Goal: Task Accomplishment & Management: Use online tool/utility

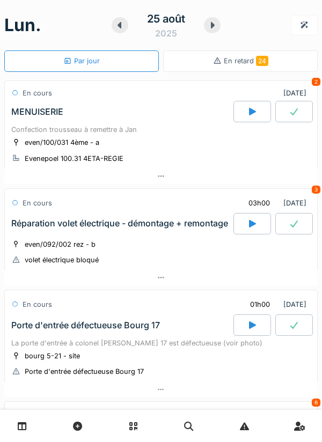
click at [257, 117] on div at bounding box center [252, 111] width 38 height 21
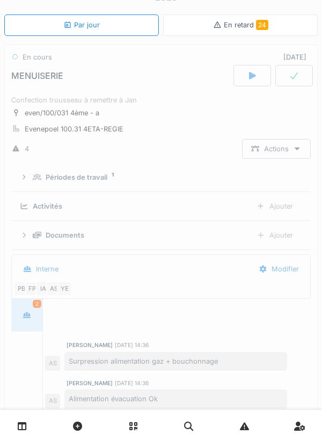
scroll to position [38, 0]
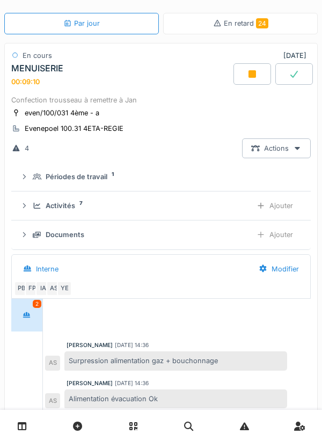
click at [206, 209] on div "Activités 7" at bounding box center [138, 206] width 210 height 10
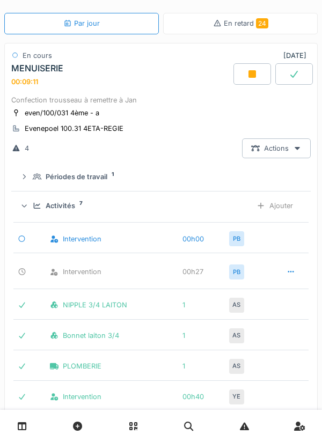
click at [272, 210] on div "Ajouter" at bounding box center [274, 206] width 55 height 20
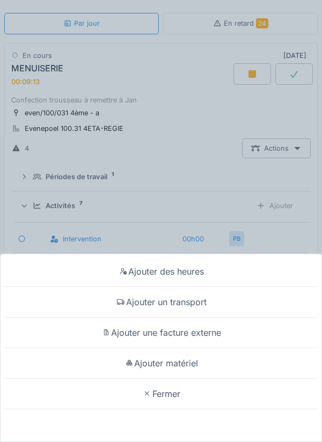
click at [198, 364] on div "Ajouter matériel" at bounding box center [161, 363] width 317 height 31
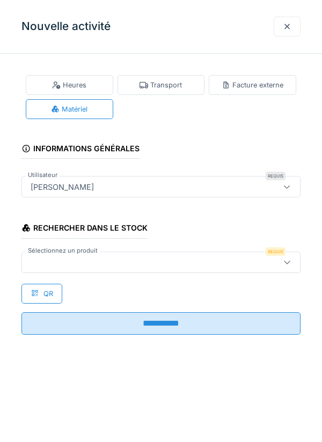
click at [176, 257] on div at bounding box center [143, 263] width 234 height 12
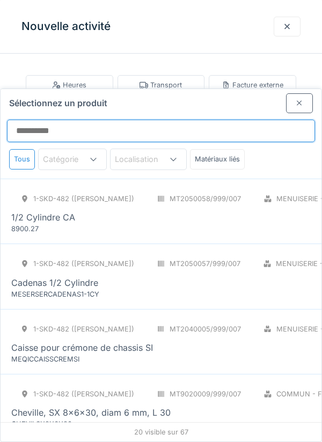
click at [152, 120] on input "Sélectionnez un produit" at bounding box center [161, 131] width 308 height 23
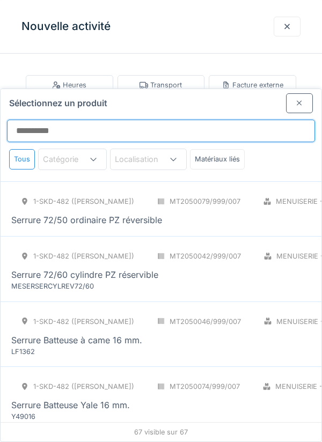
scroll to position [2982, 0]
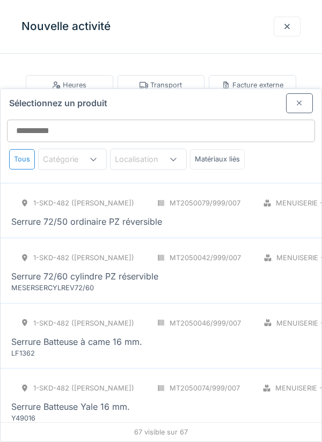
click at [51, 335] on div "Serrure Batteuse à came 16 mm." at bounding box center [76, 341] width 131 height 13
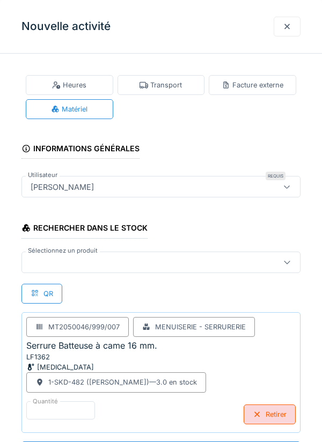
scroll to position [1, 0]
click at [3, 295] on div "**********" at bounding box center [161, 278] width 322 height 432
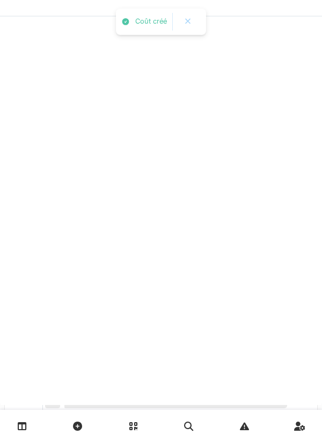
scroll to position [0, 0]
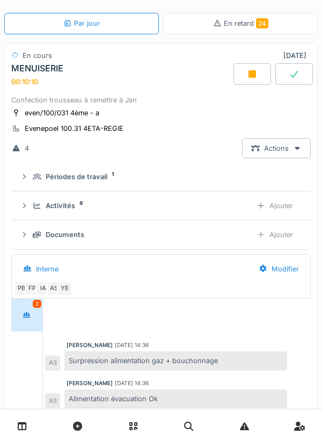
click at [272, 203] on div "Ajouter" at bounding box center [274, 206] width 55 height 20
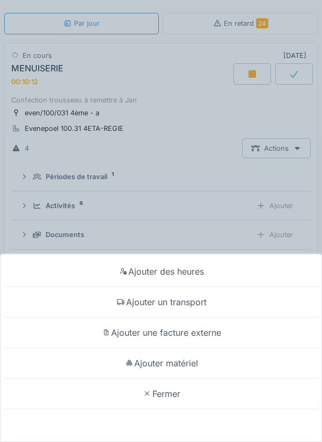
click at [194, 379] on div "Ajouter matériel" at bounding box center [161, 363] width 317 height 31
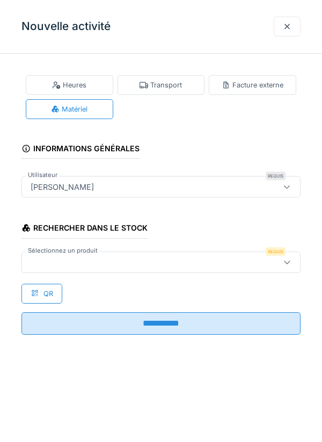
click at [164, 269] on div at bounding box center [160, 262] width 279 height 21
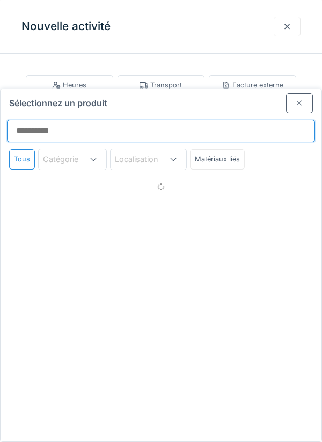
click at [172, 120] on input "Sélectionnez un produit" at bounding box center [161, 131] width 308 height 23
type input "********"
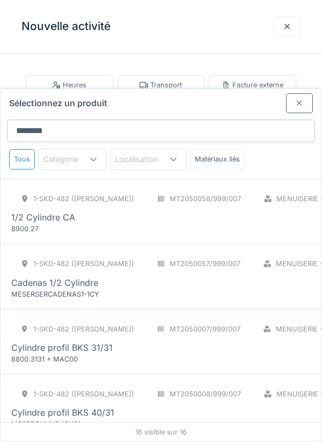
click at [157, 319] on div "1-SKD-482 (PAUL) MT2050007/999/007 Menuiserie - Serrurerie [MEDICAL_DATA] Cylin…" at bounding box center [239, 341] width 457 height 45
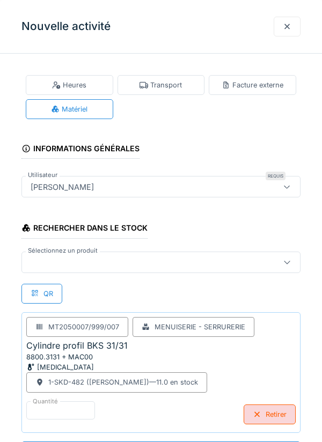
scroll to position [1, 0]
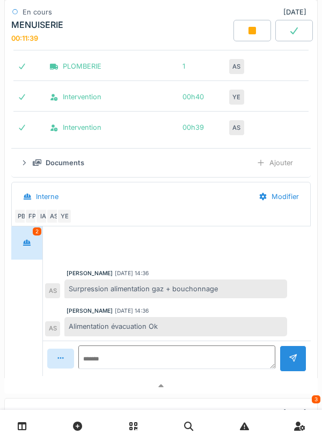
scroll to position [412, 0]
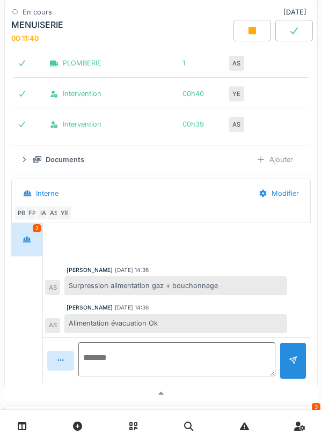
click at [152, 354] on textarea at bounding box center [176, 359] width 197 height 34
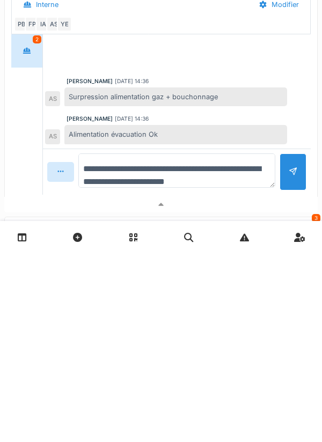
scroll to position [12, 0]
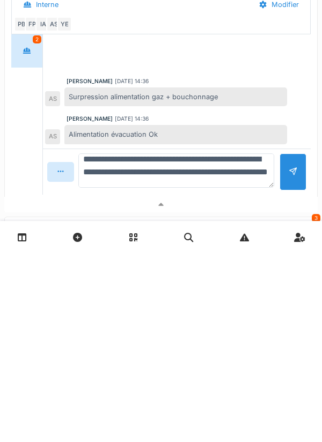
type textarea "**********"
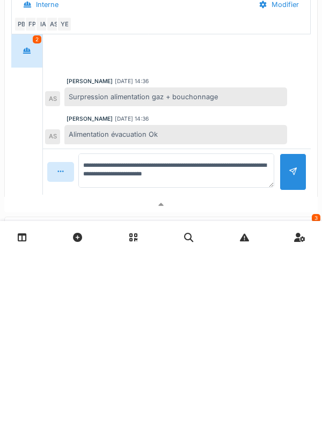
click at [292, 365] on div at bounding box center [293, 361] width 9 height 10
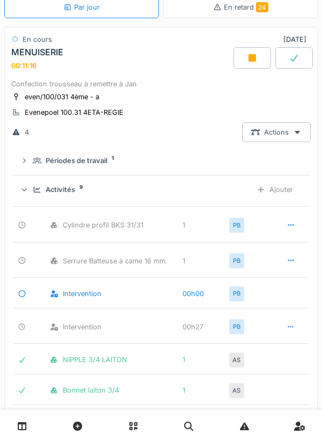
scroll to position [2, 0]
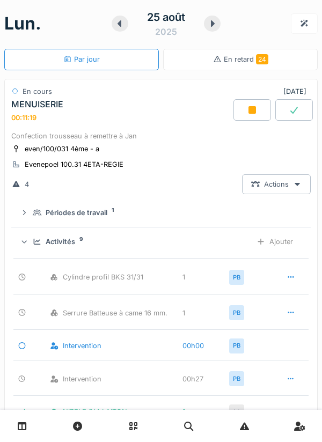
click at [282, 244] on div "Ajouter" at bounding box center [274, 242] width 55 height 20
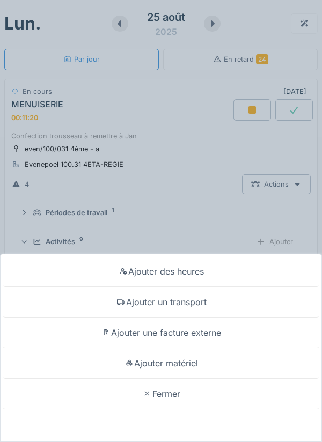
click at [206, 303] on div "Ajouter un transport" at bounding box center [161, 302] width 317 height 31
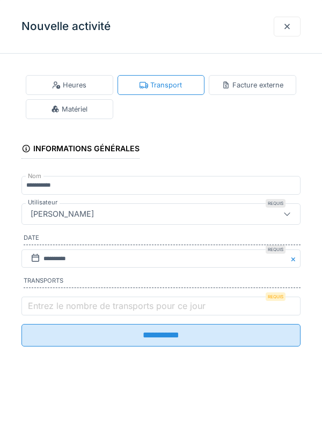
click at [178, 312] on label "Entrez le nombre de transports pour ce jour" at bounding box center [117, 306] width 182 height 13
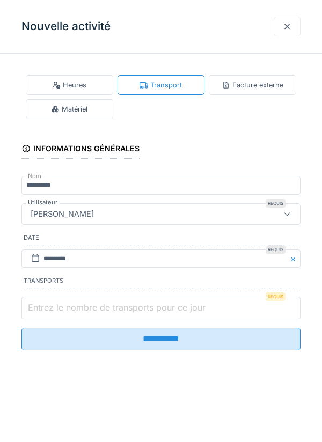
click at [178, 314] on input "Entrez le nombre de transports pour ce jour" at bounding box center [160, 308] width 279 height 23
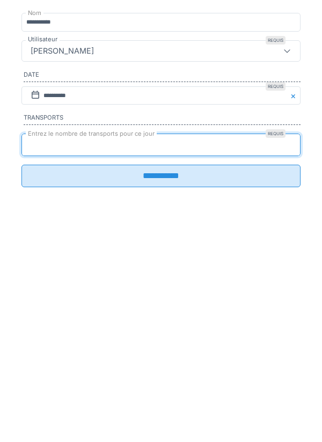
type input "*"
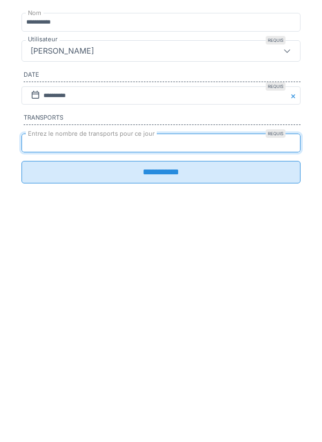
click at [199, 344] on input "**********" at bounding box center [160, 335] width 279 height 23
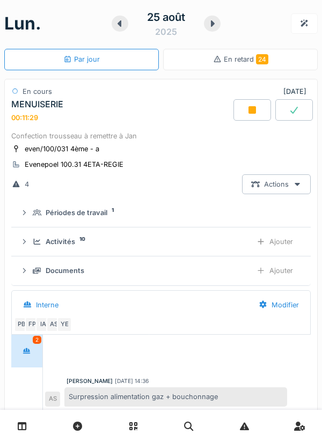
click at [251, 118] on div at bounding box center [252, 109] width 38 height 21
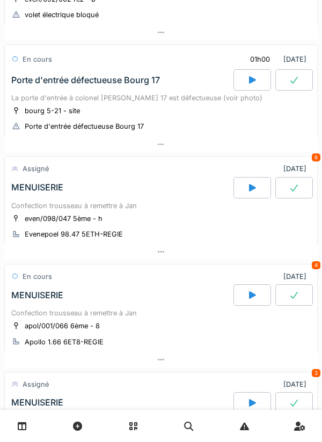
scroll to position [246, 0]
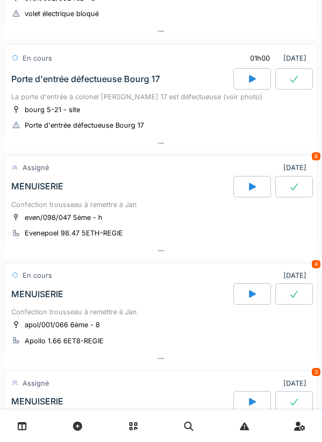
click at [177, 229] on div "even/098/047 5ème - h Evenepoel 98.47 5ETH-REGIE" at bounding box center [161, 225] width 300 height 27
click at [172, 218] on div "even/098/047 5ème - h Evenepoel 98.47 5ETH-REGIE" at bounding box center [161, 225] width 300 height 27
click at [148, 203] on div "Confection trousseau à remettre à Jan" at bounding box center [161, 205] width 300 height 10
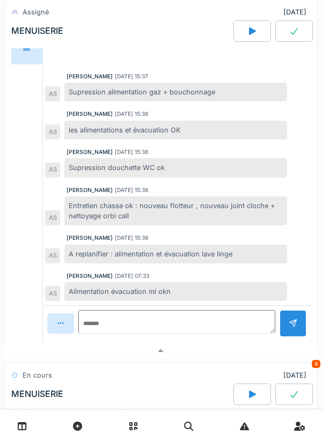
scroll to position [661, 0]
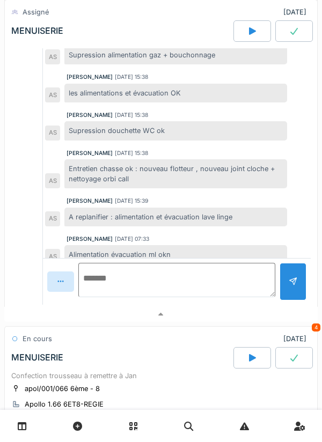
click at [179, 284] on textarea at bounding box center [176, 280] width 197 height 34
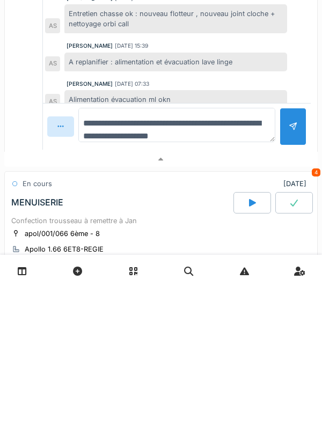
click at [174, 295] on textarea "**********" at bounding box center [176, 280] width 197 height 34
type textarea "**********"
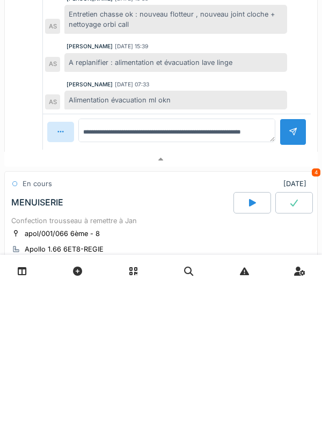
click at [288, 291] on div at bounding box center [293, 287] width 27 height 26
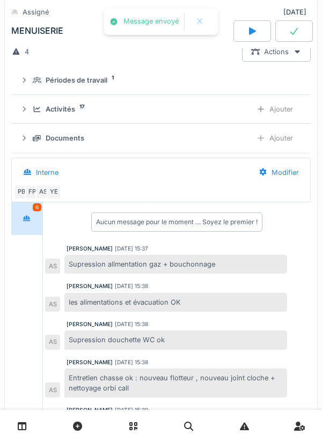
scroll to position [452, 0]
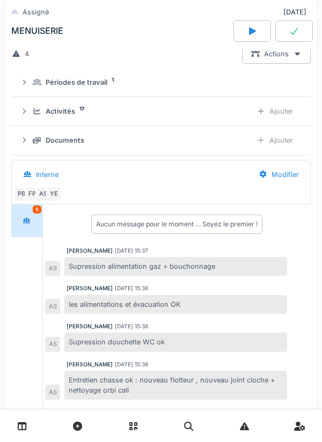
click at [191, 176] on div "Interne" at bounding box center [132, 175] width 236 height 24
click at [170, 187] on div "Interne" at bounding box center [132, 175] width 236 height 24
click at [281, 115] on div "Ajouter" at bounding box center [274, 111] width 55 height 20
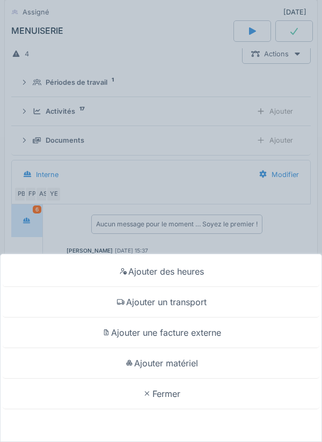
click at [196, 363] on div "Ajouter matériel" at bounding box center [161, 363] width 317 height 31
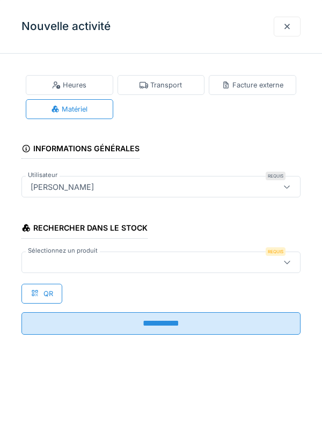
click at [173, 261] on div at bounding box center [143, 263] width 234 height 12
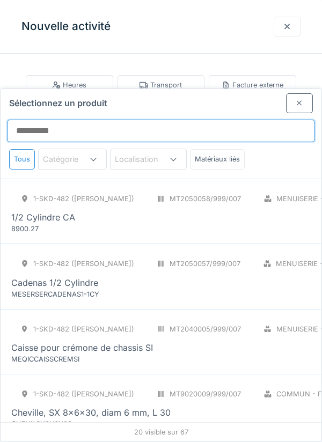
click at [189, 120] on input "Sélectionnez un produit" at bounding box center [161, 131] width 308 height 23
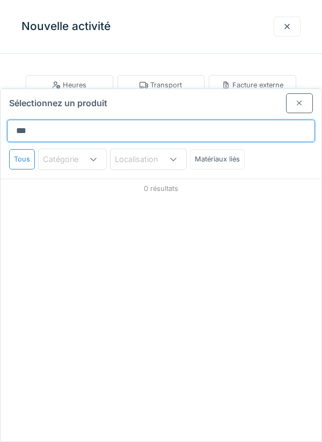
type input "****"
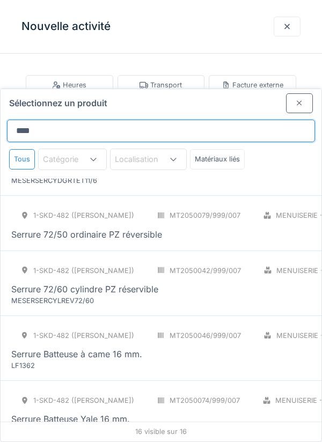
scroll to position [249, 0]
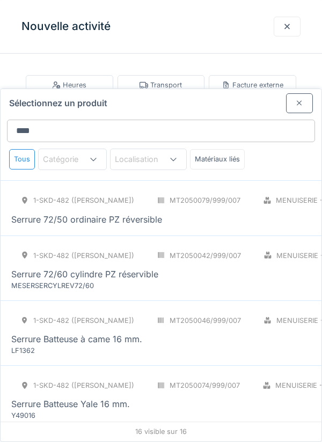
click at [173, 311] on div "1-SKD-482 (PAUL) MT2050046/999/007 Menuiserie - Serrurerie [MEDICAL_DATA] Serru…" at bounding box center [239, 333] width 457 height 45
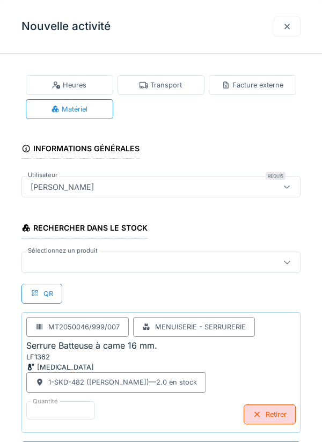
scroll to position [1, 0]
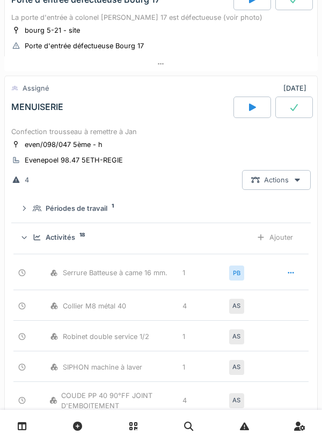
scroll to position [323, 0]
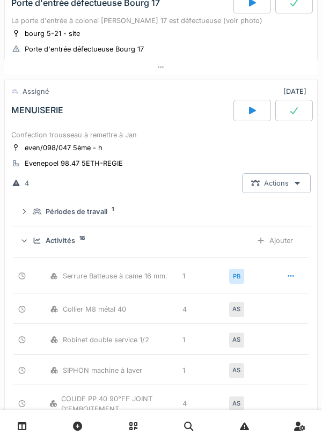
click at [279, 239] on div "Ajouter" at bounding box center [274, 241] width 55 height 20
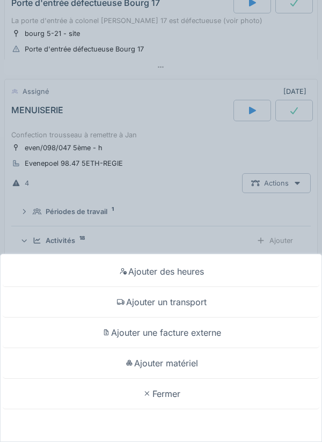
click at [198, 379] on div "Ajouter matériel" at bounding box center [161, 363] width 317 height 31
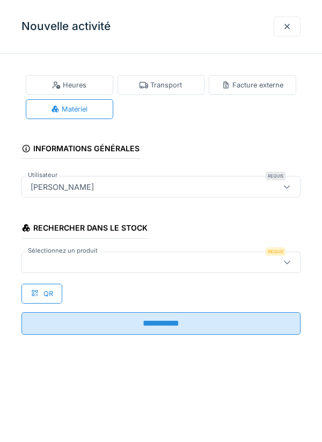
click at [168, 262] on div at bounding box center [143, 263] width 234 height 12
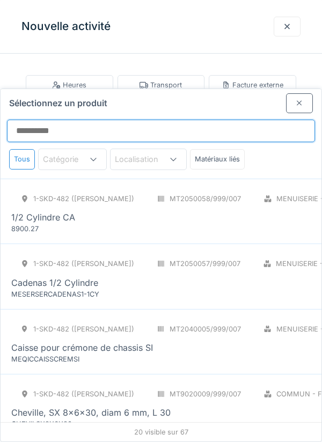
click at [172, 120] on input "Sélectionnez un produit" at bounding box center [161, 131] width 308 height 23
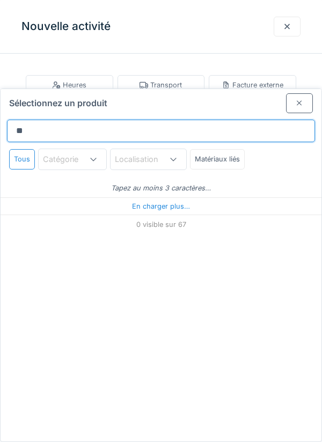
type input "***"
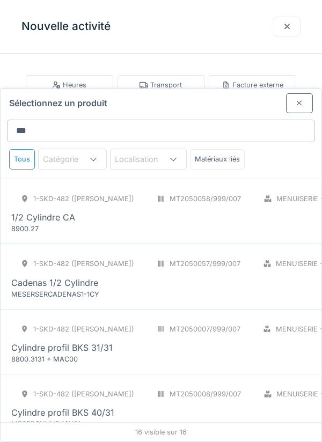
click at [174, 341] on div "Cylindre profil BKS 31/31" at bounding box center [239, 347] width 457 height 13
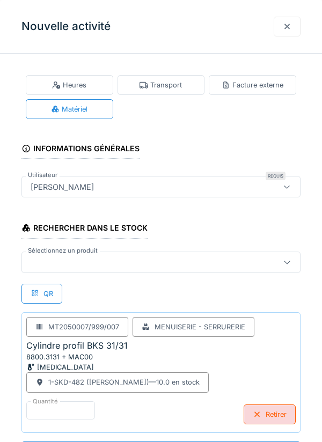
scroll to position [1, 0]
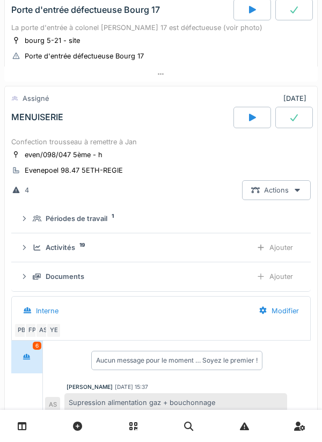
scroll to position [314, 0]
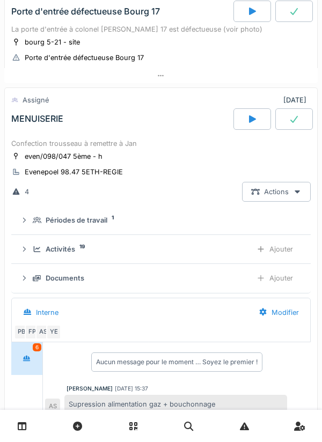
click at [153, 309] on div "Interne" at bounding box center [132, 313] width 236 height 24
click at [151, 312] on div "Interne" at bounding box center [132, 313] width 236 height 24
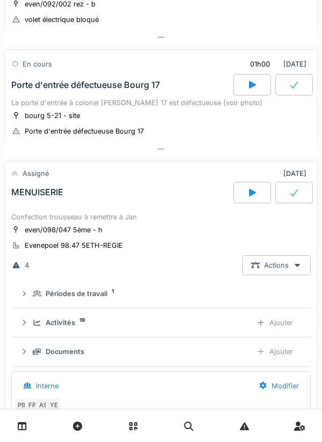
scroll to position [238, 0]
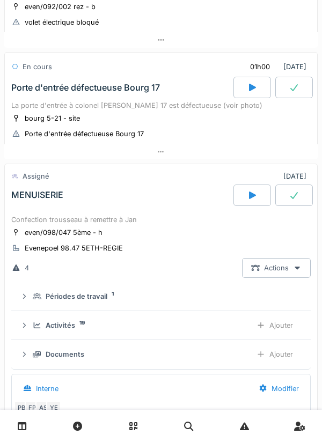
click at [159, 199] on div "MENUISERIE" at bounding box center [121, 195] width 224 height 21
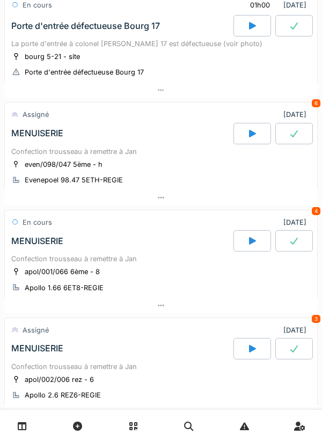
scroll to position [308, 0]
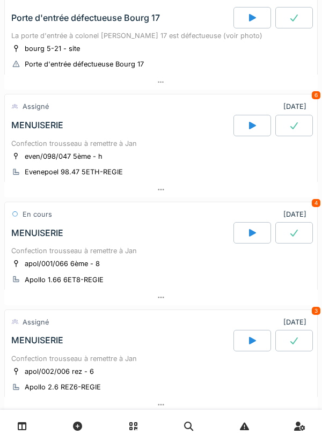
click at [186, 147] on div "Confection trousseau à remettre à Jan" at bounding box center [161, 143] width 300 height 10
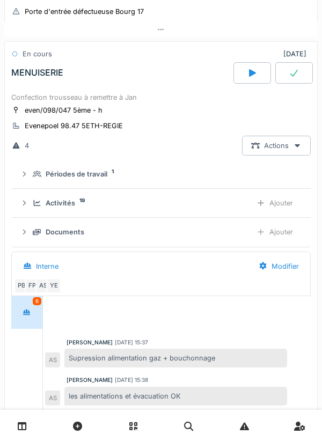
scroll to position [14, 0]
